Goal: Navigation & Orientation: Find specific page/section

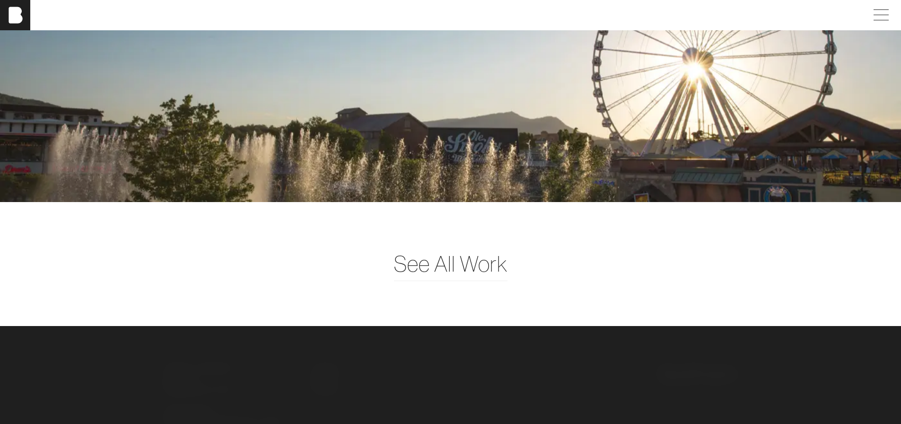
scroll to position [2497, 0]
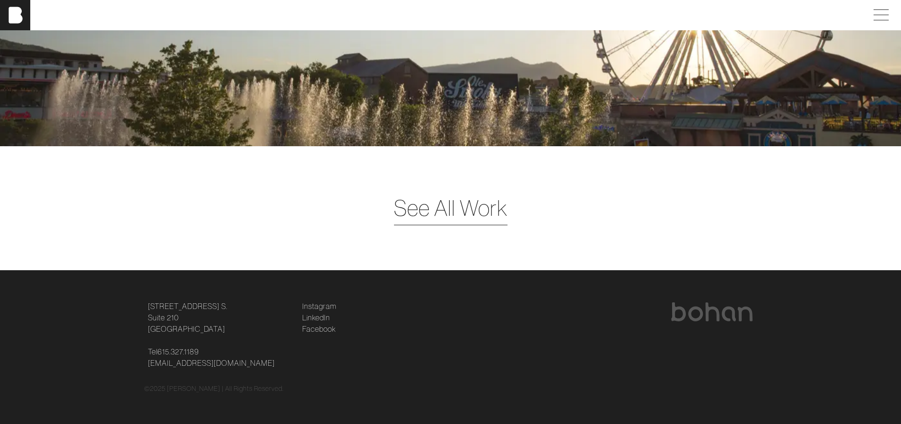
click at [450, 211] on span "See All Work" at bounding box center [451, 208] width 114 height 33
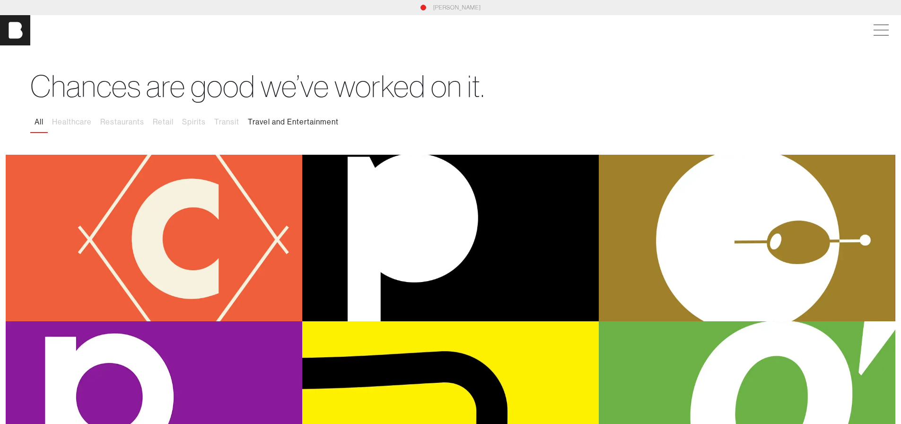
click at [280, 123] on button "Travel and Entertainment" at bounding box center [293, 122] width 99 height 20
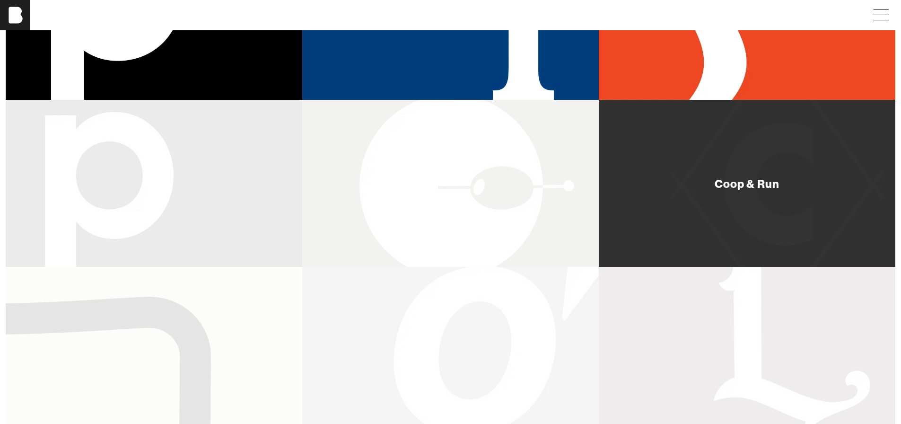
scroll to position [57, 0]
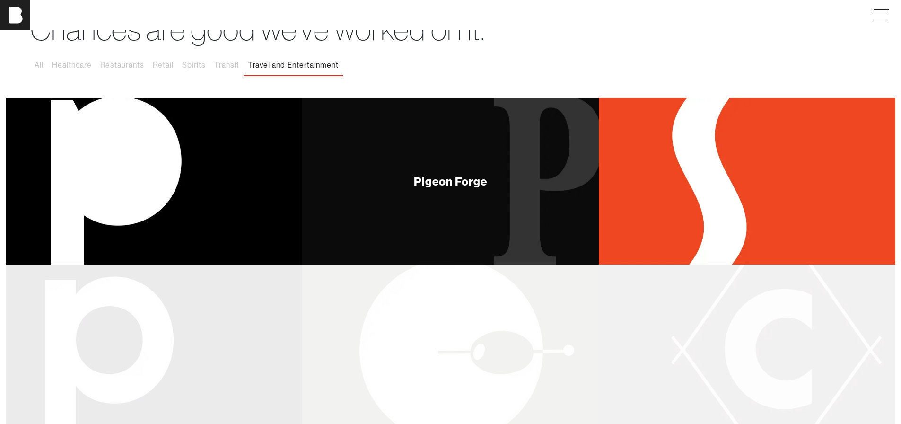
click at [435, 184] on div "Pigeon Forge" at bounding box center [451, 181] width 74 height 11
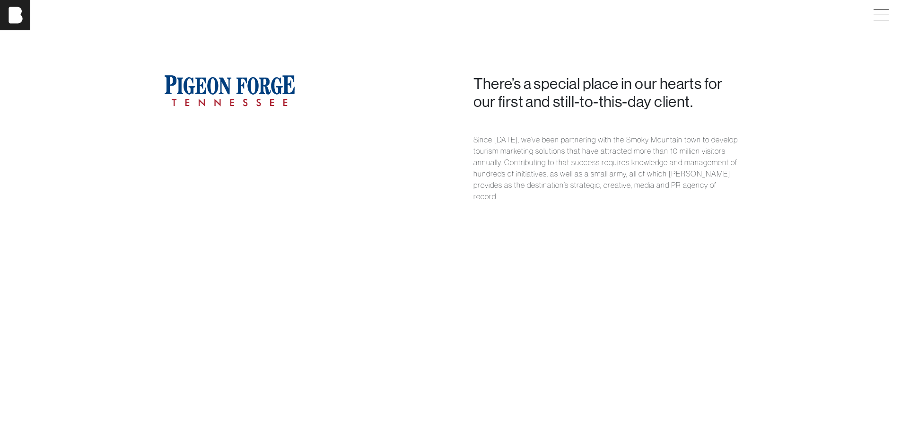
scroll to position [662, 0]
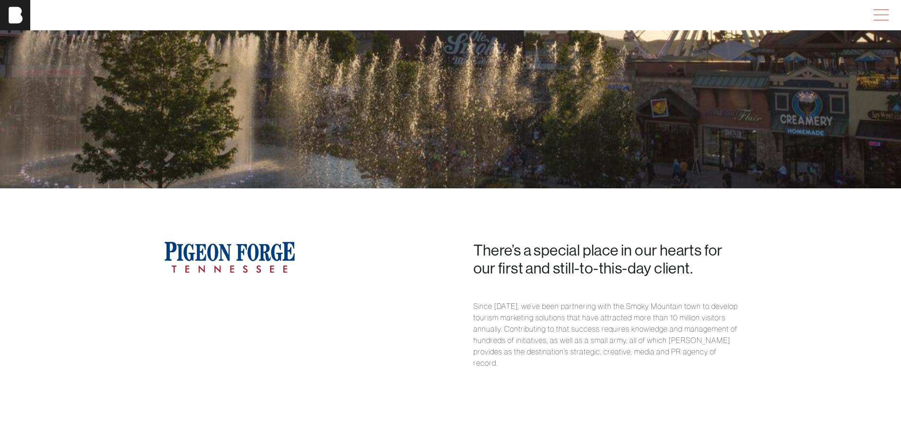
click at [889, 14] on span at bounding box center [880, 15] width 22 height 17
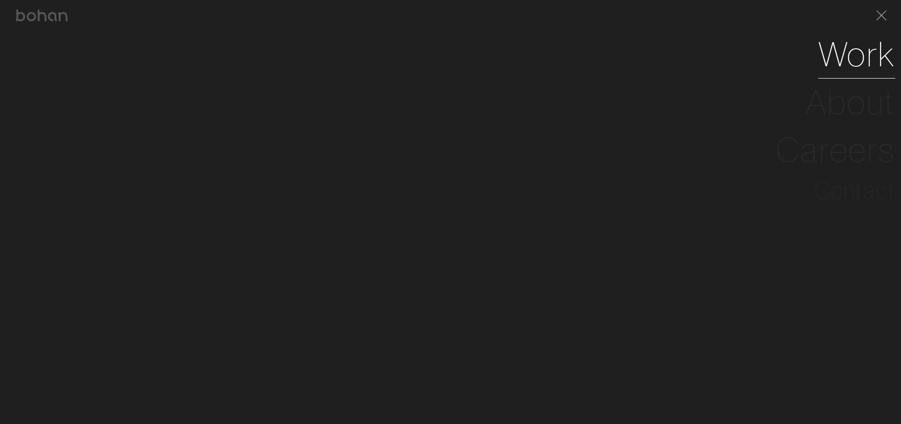
click at [866, 54] on link "Work" at bounding box center [857, 54] width 77 height 48
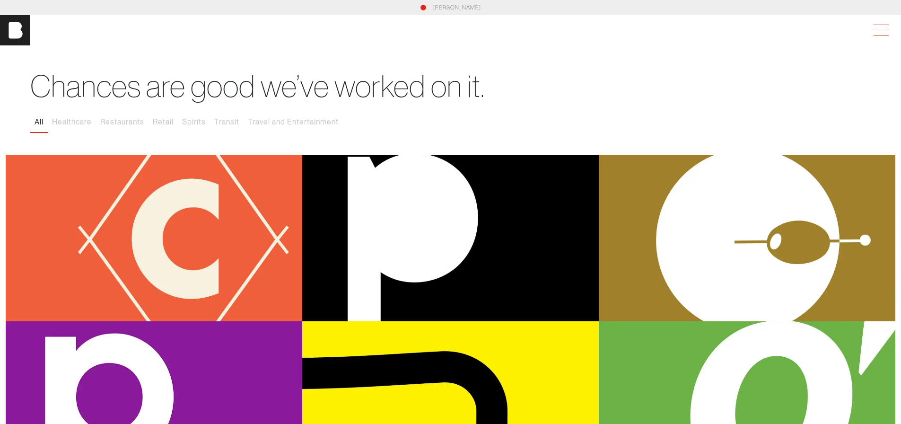
click at [889, 32] on span at bounding box center [880, 30] width 22 height 17
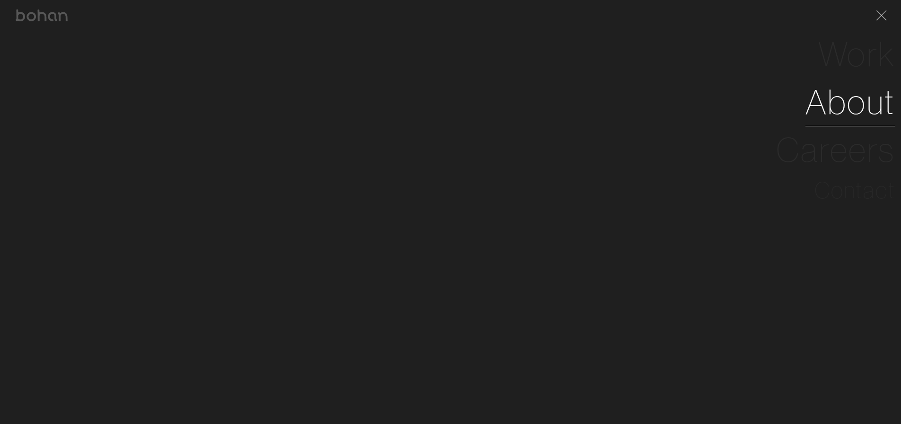
click at [868, 103] on link "About" at bounding box center [851, 102] width 90 height 48
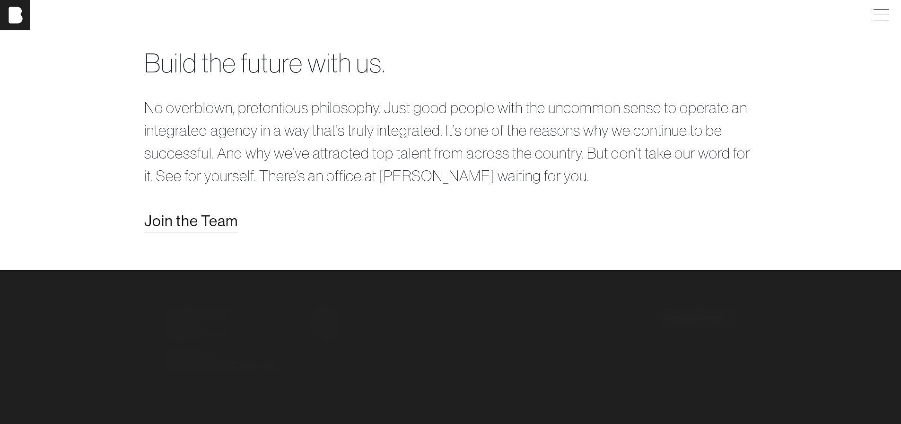
scroll to position [2016, 0]
